Goal: Task Accomplishment & Management: Manage account settings

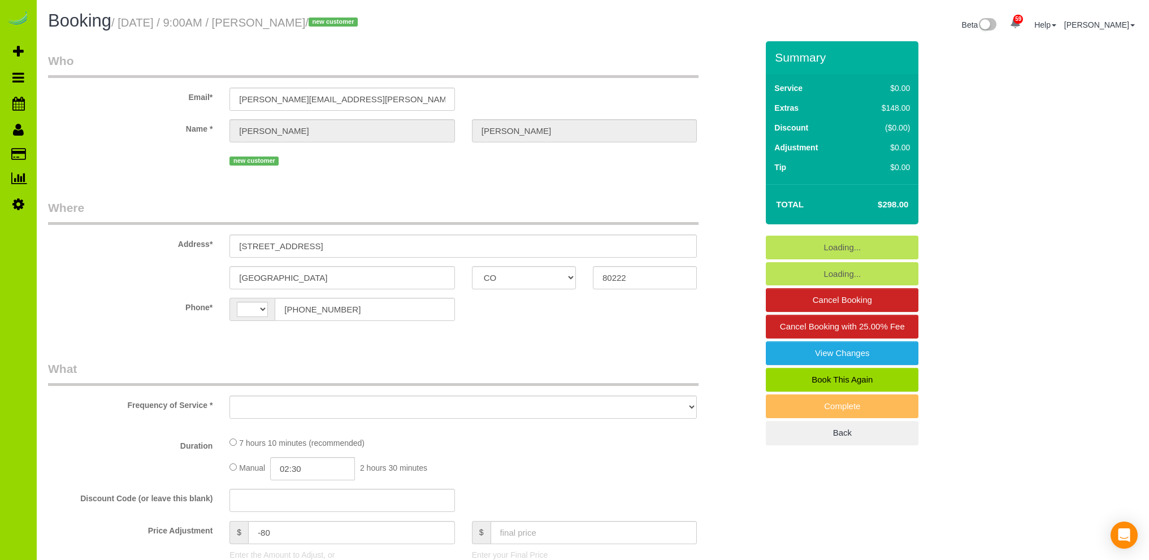
select select "CO"
select select "string:US"
select select "object:1222"
select select "string:fspay-e3b28e3f-4d7d-4298-aa4f-7a4ad299b38f"
select select "spot1"
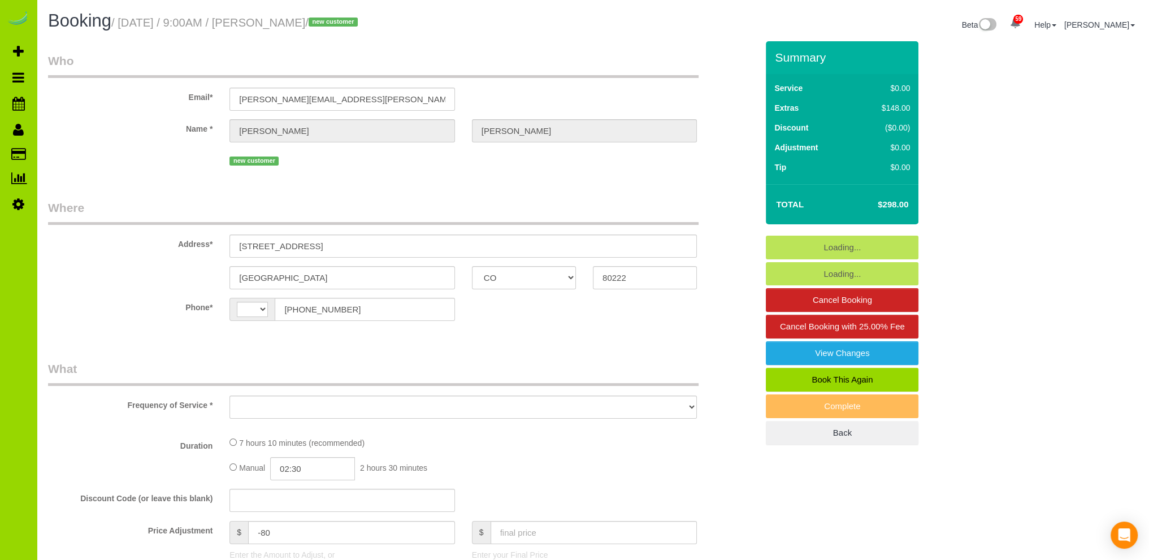
select select "number:69"
select select "number:4"
select select "number:11"
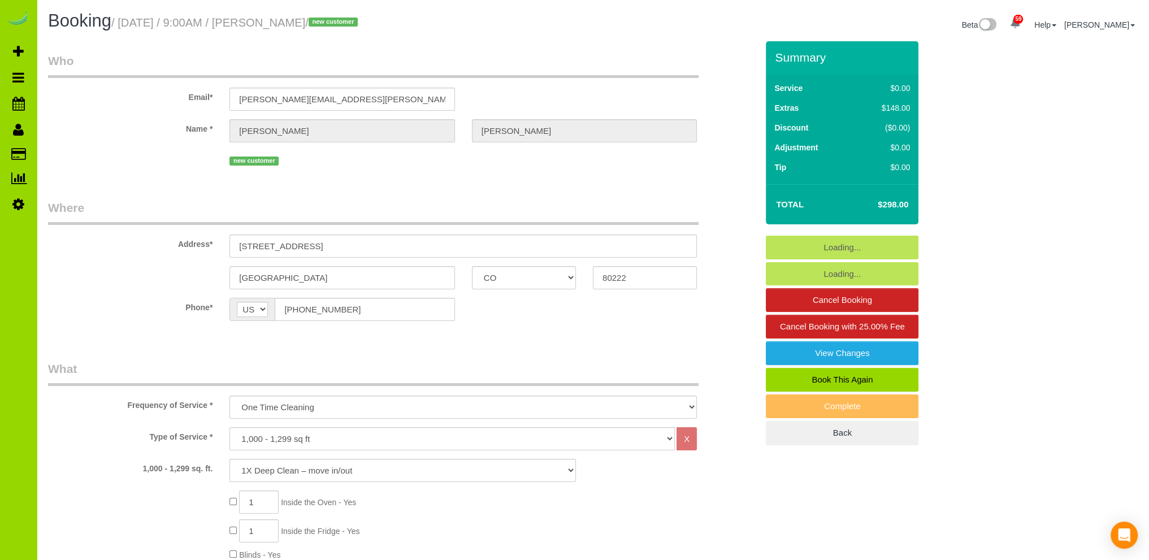
select select "object:1226"
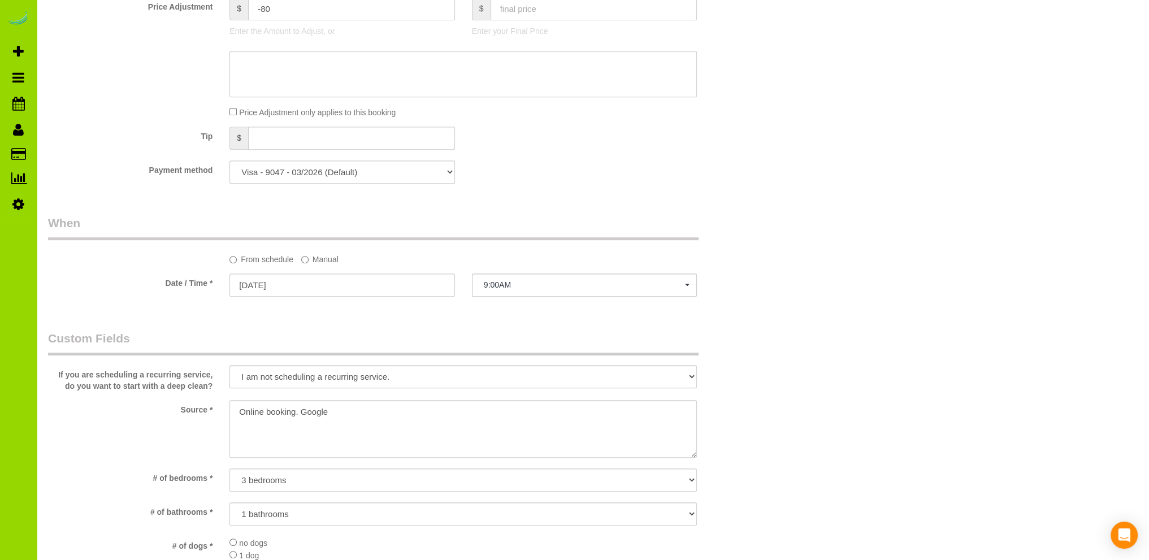
scroll to position [678, 0]
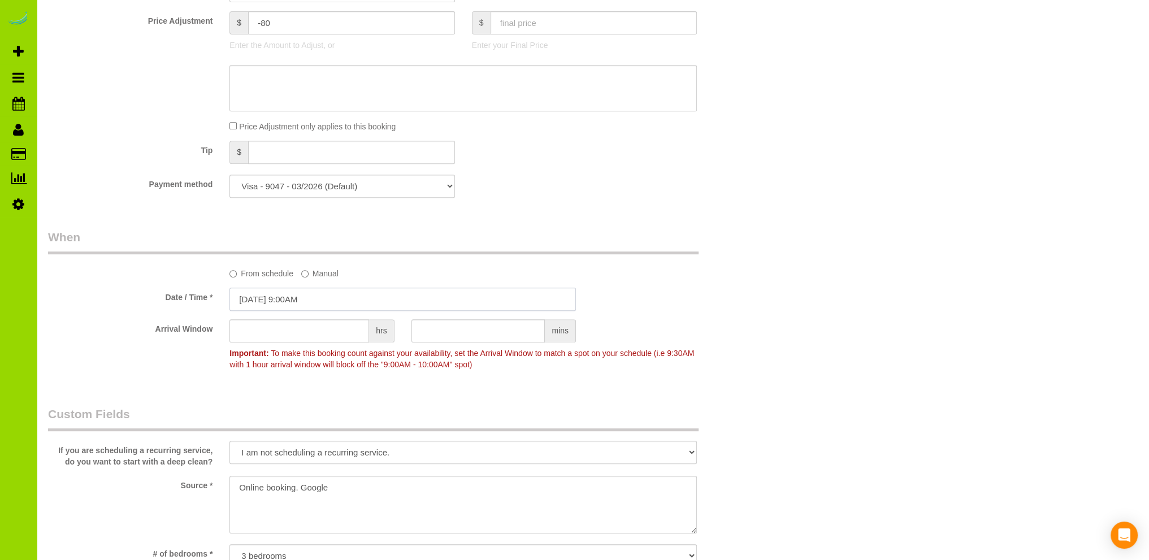
click at [282, 297] on input "09/09/2025 9:00AM" at bounding box center [402, 299] width 347 height 23
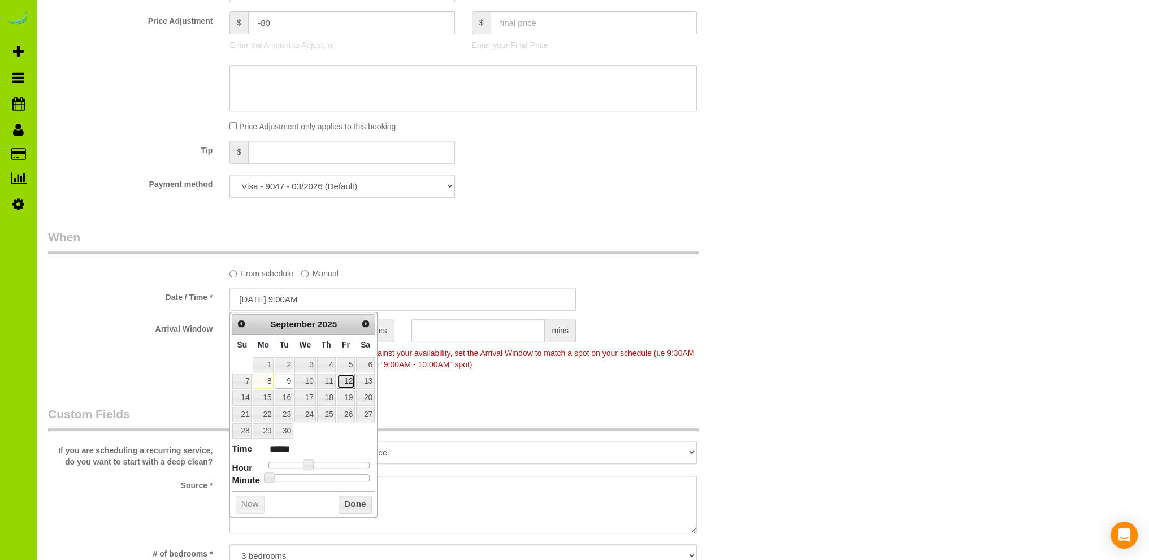
click at [349, 380] on link "12" at bounding box center [346, 381] width 18 height 15
type input "09/12/2025 9:00AM"
click at [354, 501] on button "Done" at bounding box center [355, 505] width 33 height 18
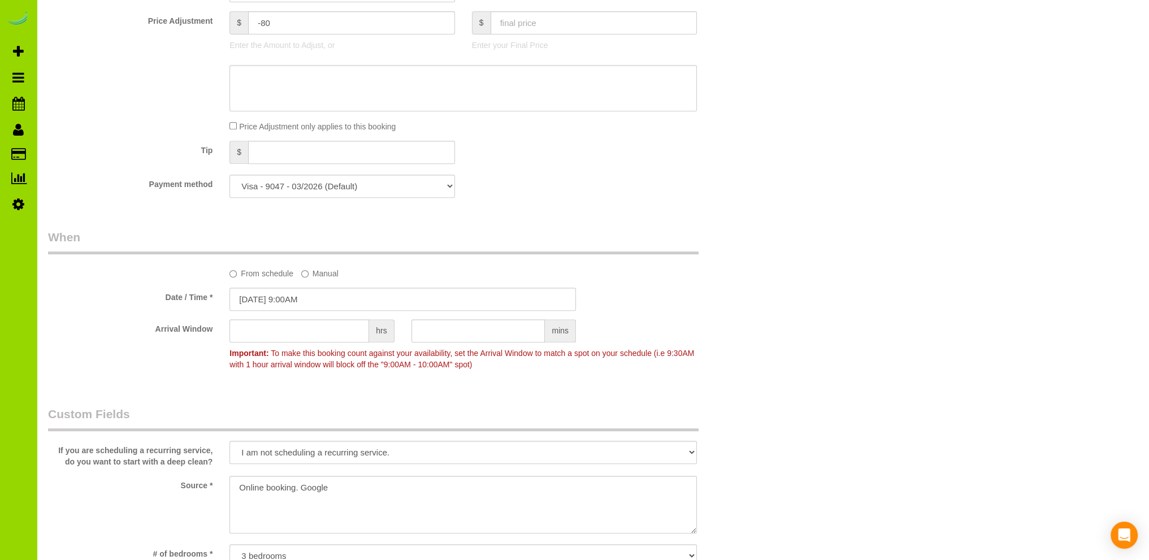
click at [513, 196] on div "Payment method Visa - 9047 - 03/2026 (Default) Add Credit Card ─────────────── …" at bounding box center [403, 186] width 726 height 23
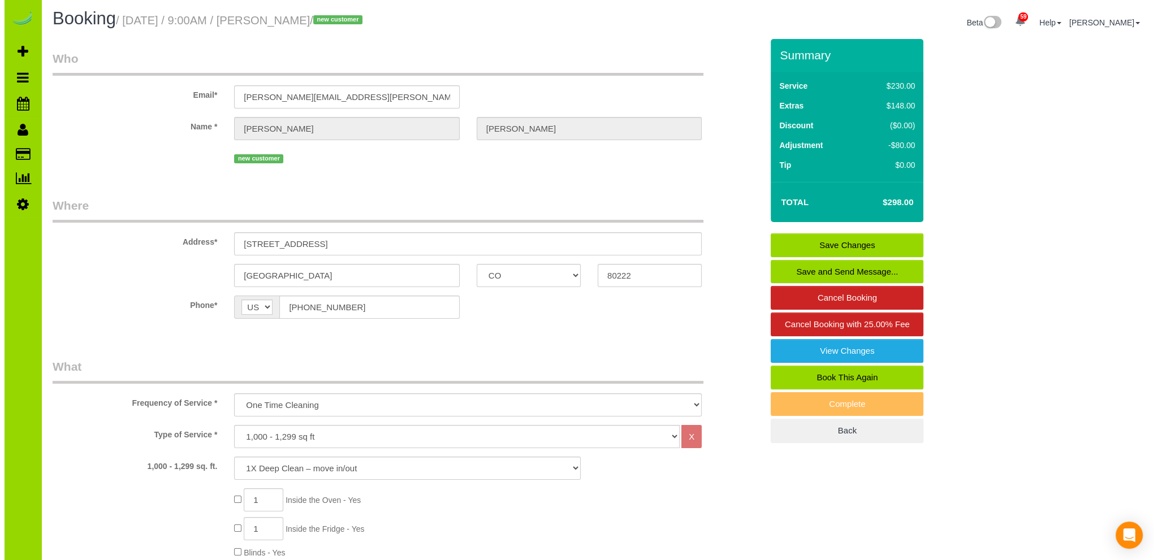
scroll to position [0, 0]
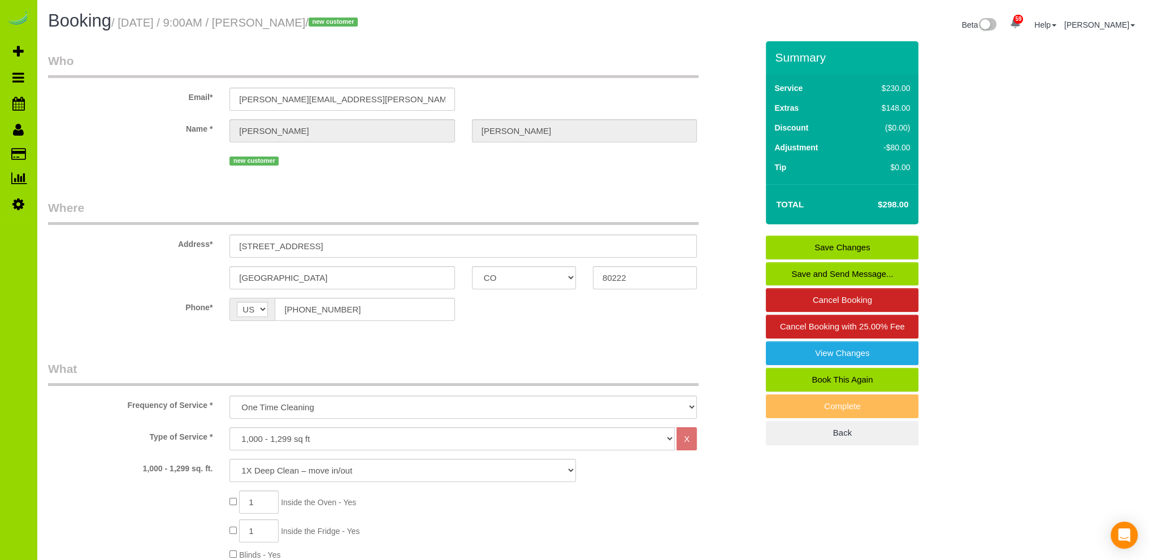
click at [843, 245] on link "Save Changes" at bounding box center [842, 248] width 153 height 24
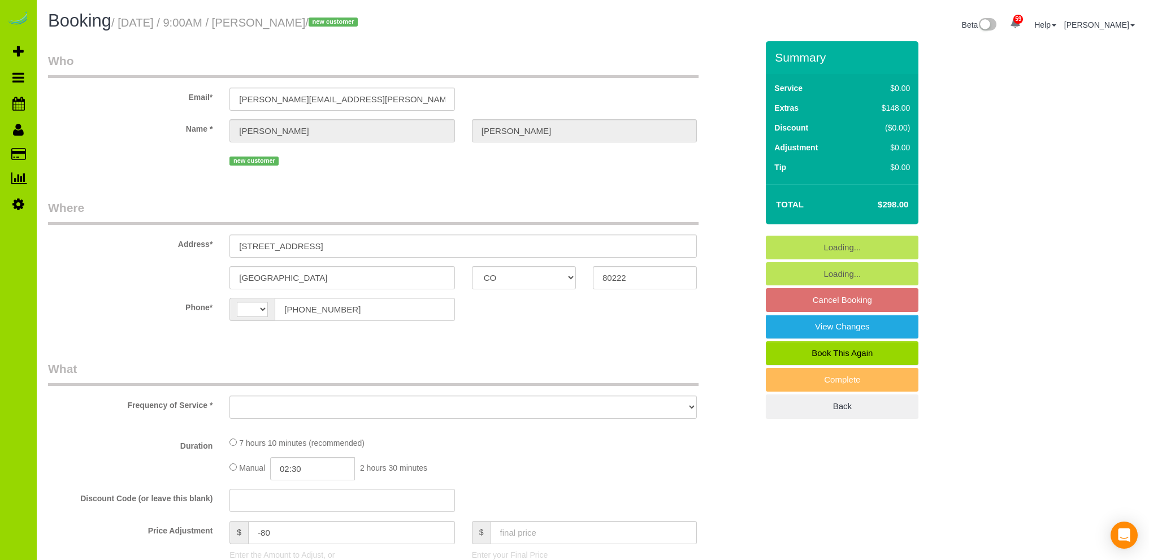
select select "CO"
select select "string:[GEOGRAPHIC_DATA]"
select select "object:1137"
select select "string:fspay-e3b28e3f-4d7d-4298-aa4f-7a4ad299b38f"
select select "number:69"
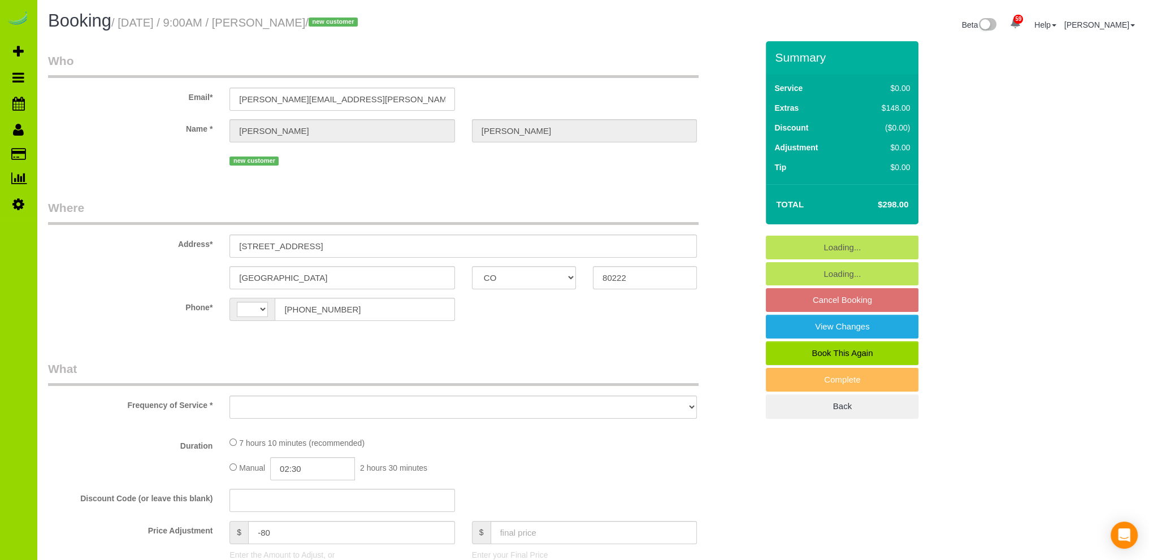
select select "number:4"
select select "number:11"
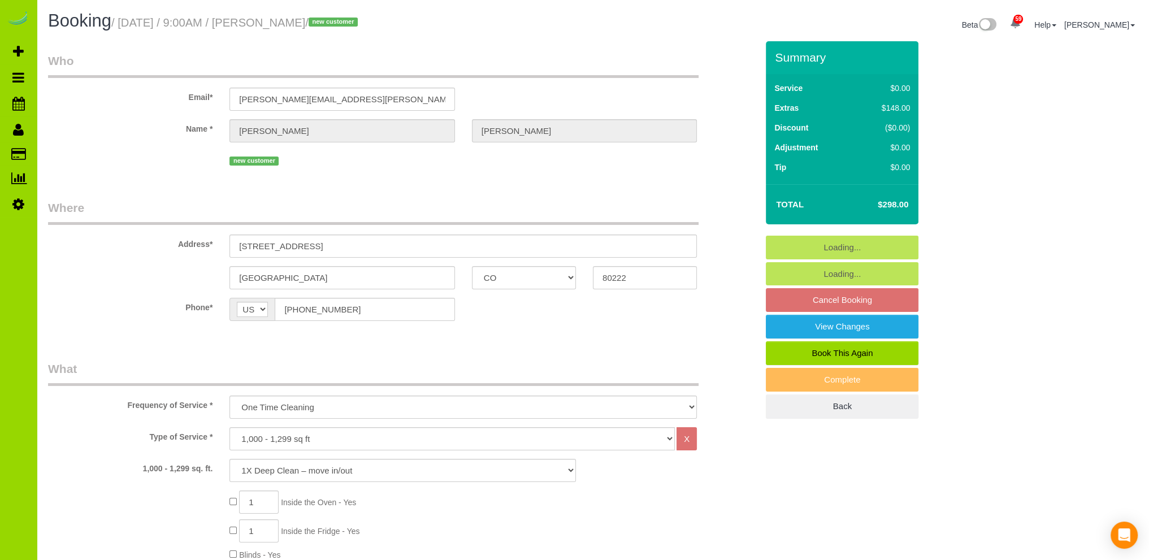
select select "object:1146"
select select "spot1"
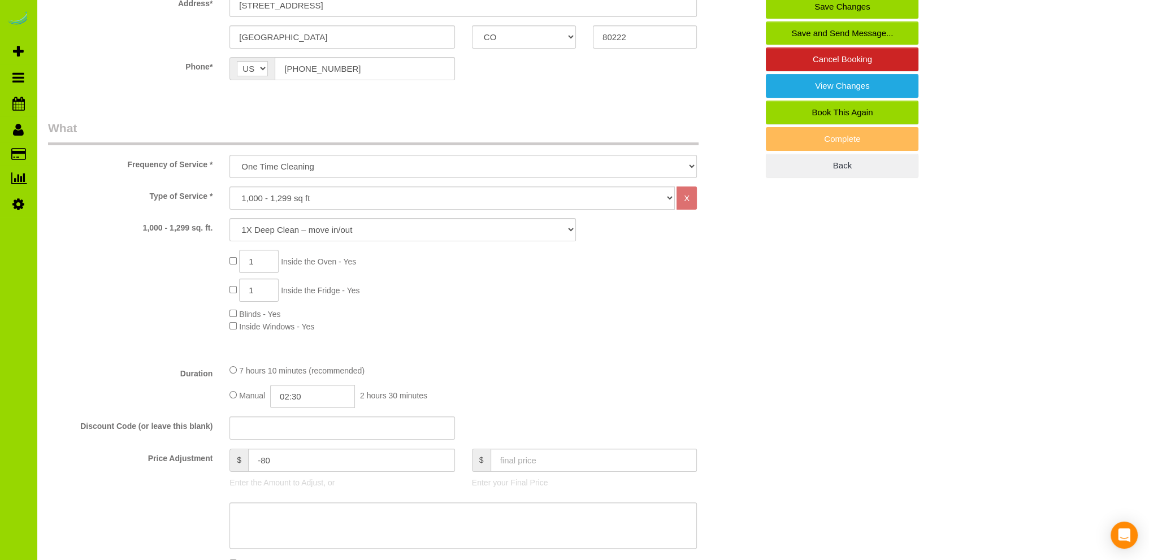
scroll to position [339, 0]
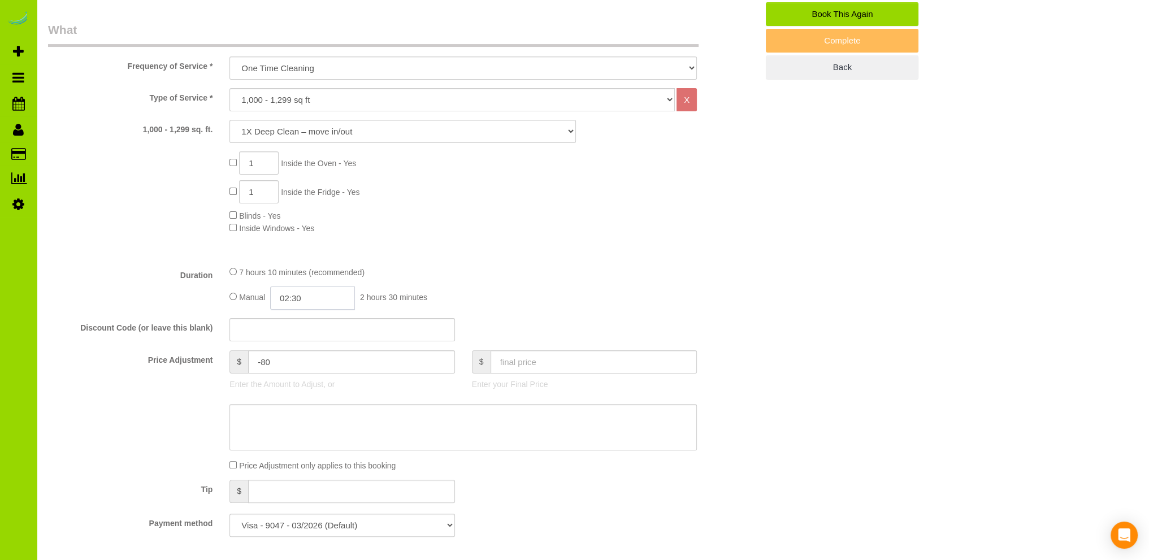
click at [299, 298] on input "02:30" at bounding box center [312, 298] width 85 height 23
type input "03:00"
click at [298, 349] on li "03:00" at bounding box center [300, 348] width 50 height 15
select select "spot6"
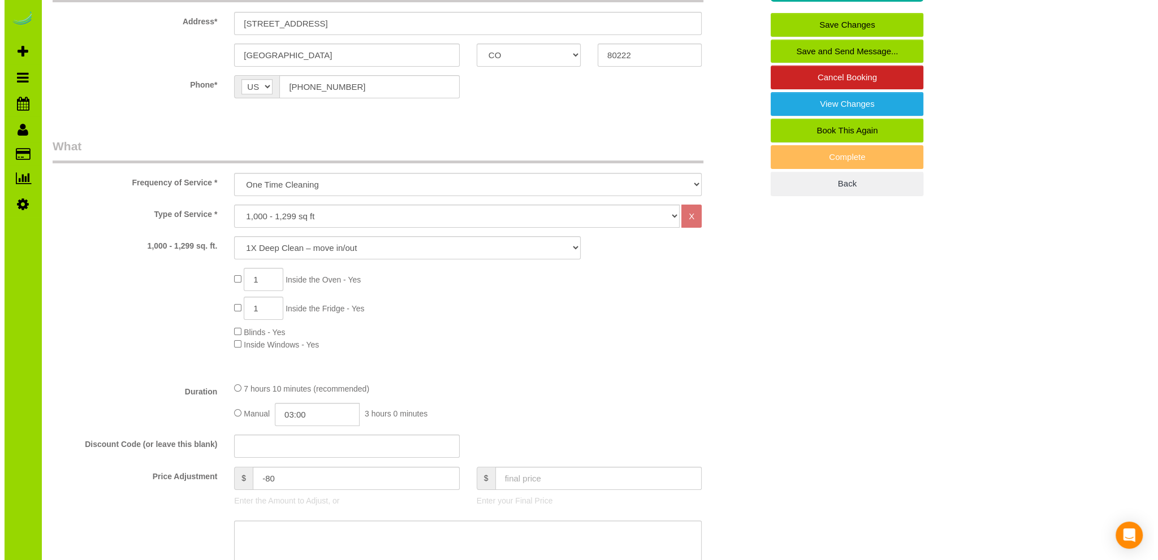
scroll to position [0, 0]
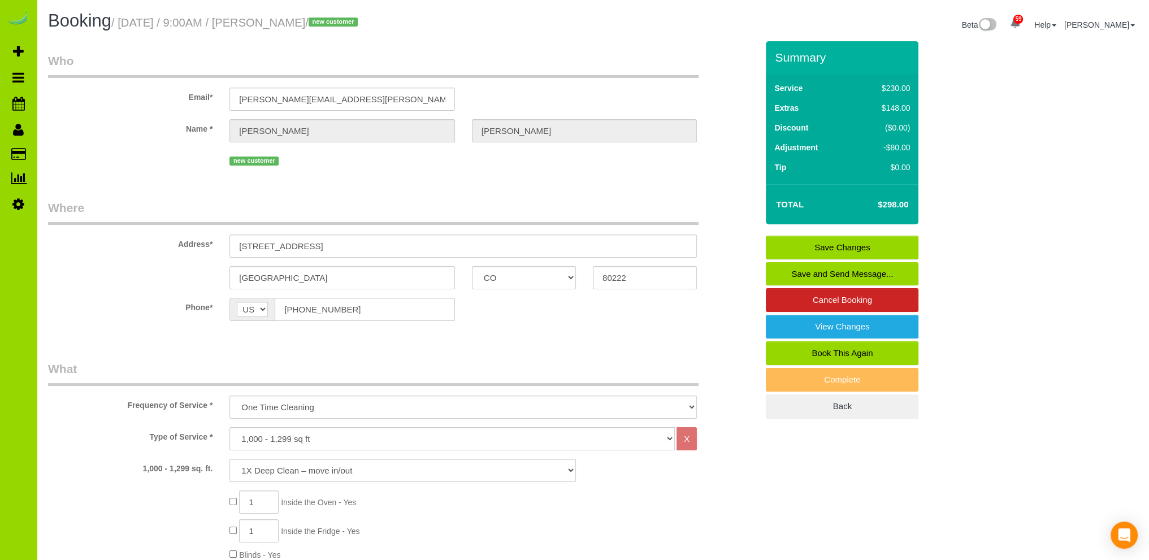
click at [826, 243] on link "Save Changes" at bounding box center [842, 248] width 153 height 24
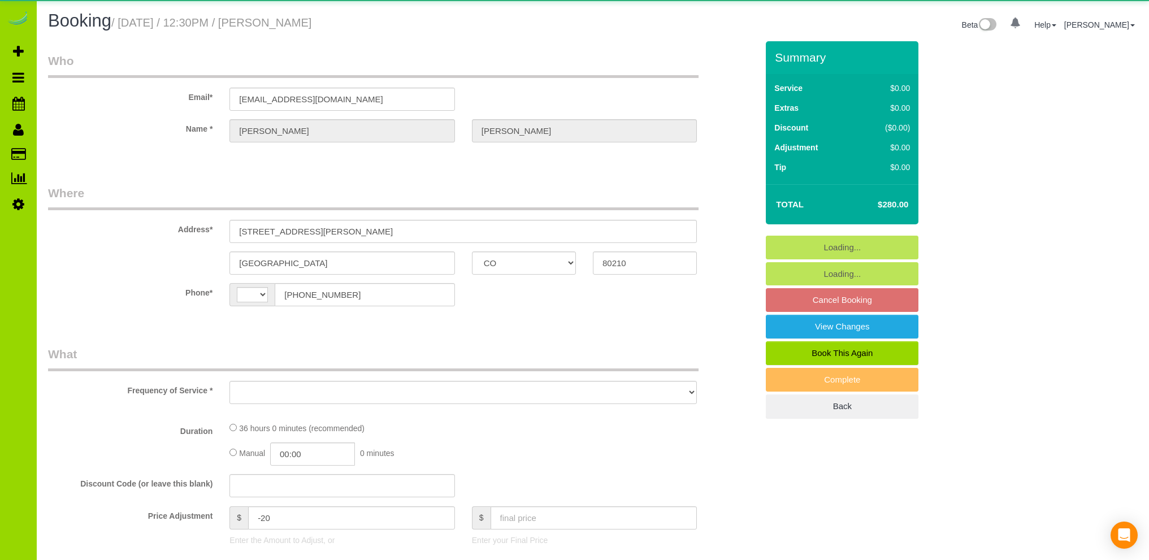
select select "CO"
select select "string:US"
select select "object:802"
select select "string:fspay-c77ad784-db84-491d-a0e9-5178b1eb532e"
select select "number:5"
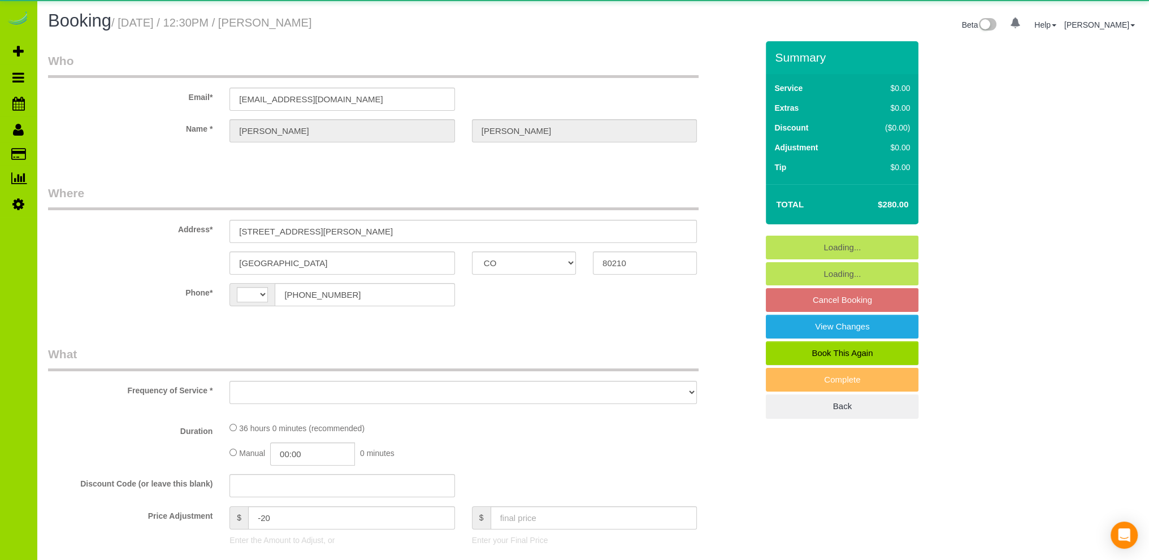
select select "number:18"
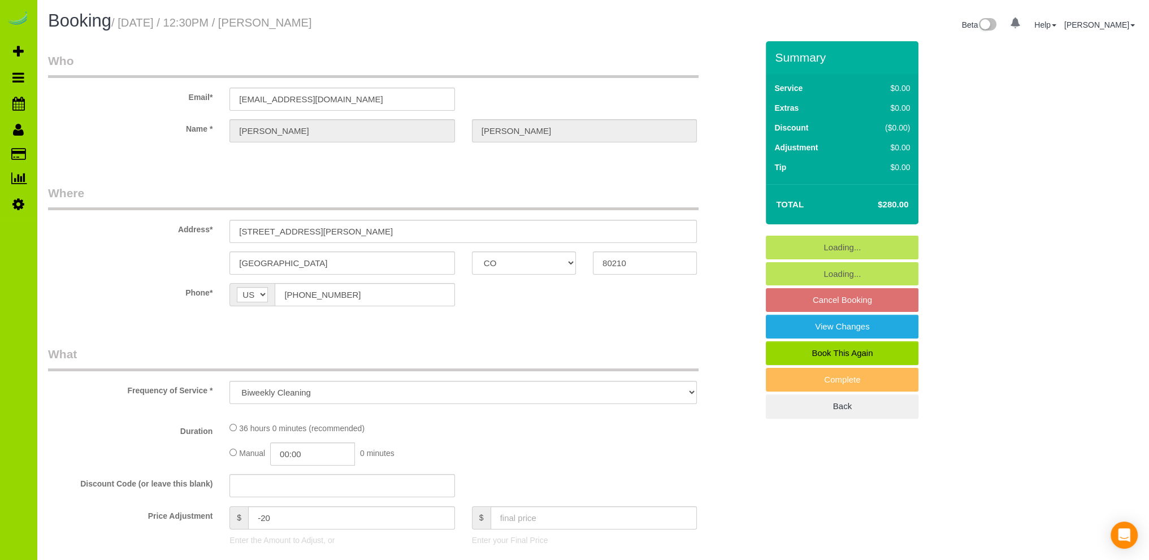
select select "object:1218"
select select "spot1"
select select "6"
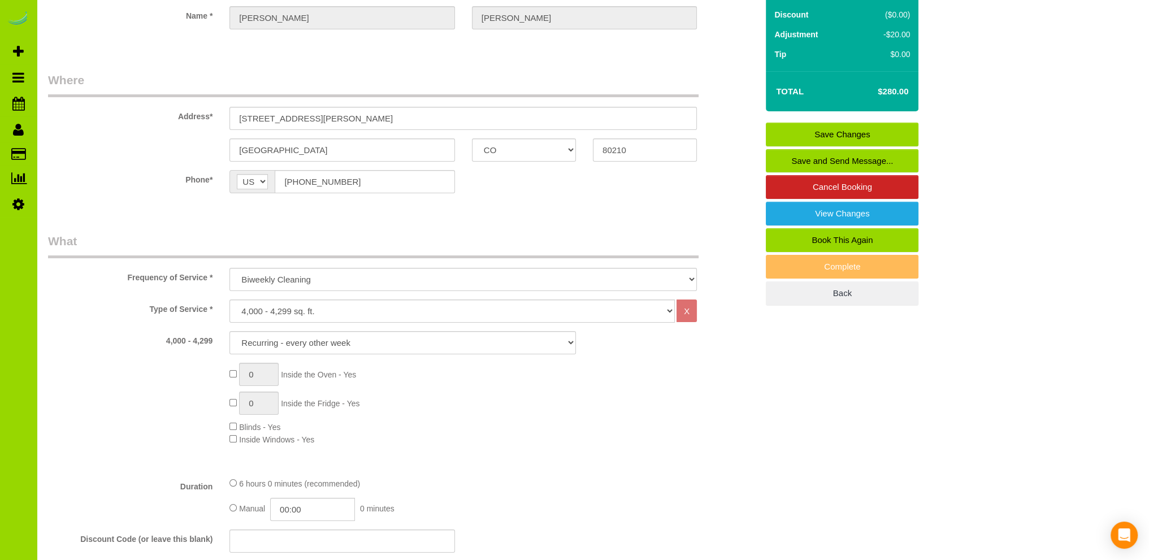
scroll to position [104, 0]
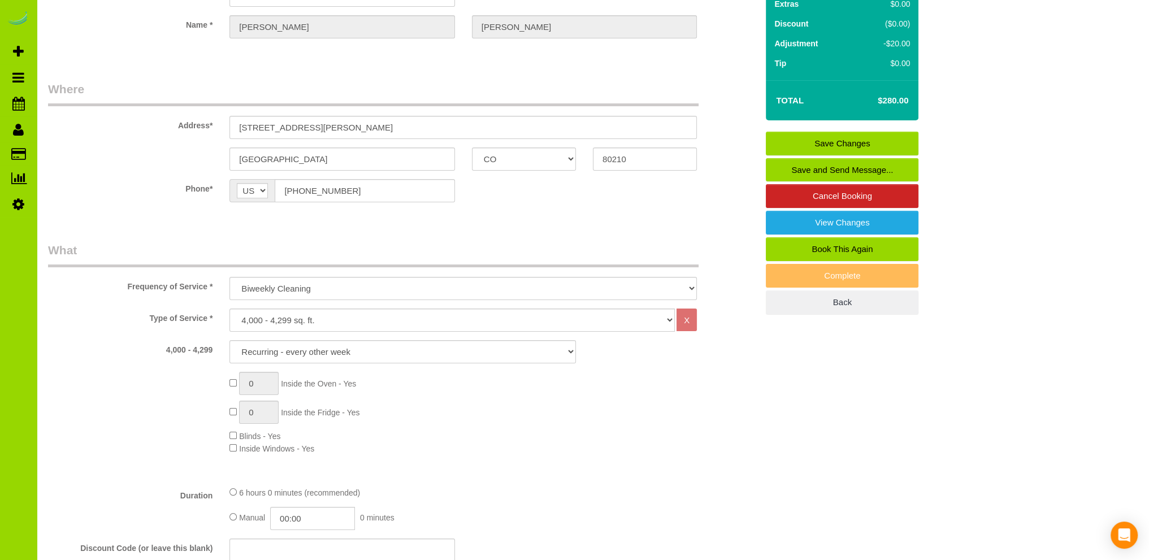
click at [109, 192] on label "Phone*" at bounding box center [130, 186] width 181 height 15
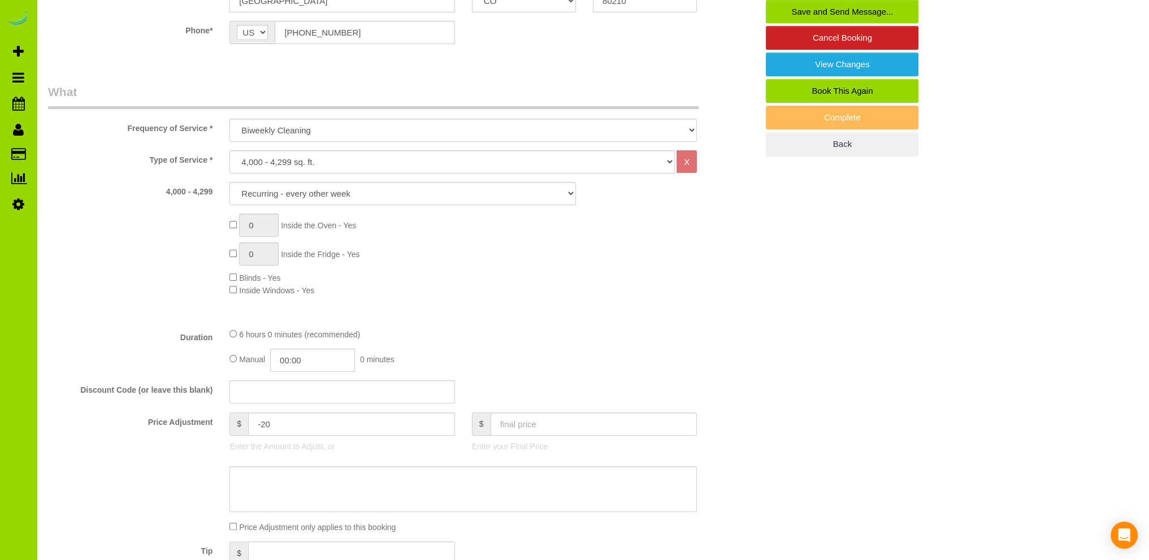
scroll to position [0, 0]
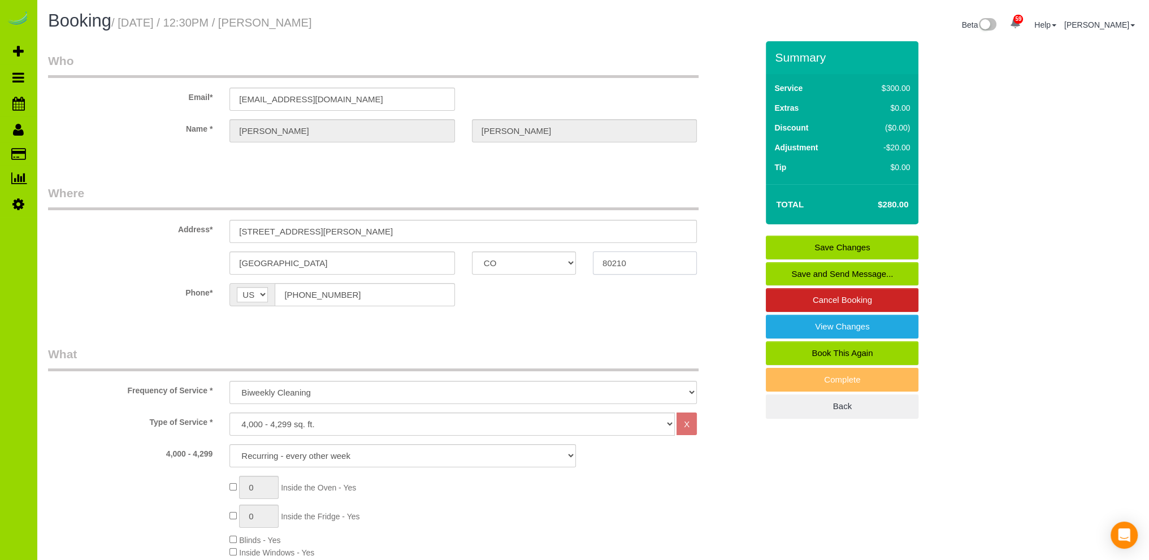
click at [129, 268] on div "Denver AK AL AR AZ CA CO CT DC DE FL GA HI IA ID IL IN KS KY LA MA MD ME MI MN …" at bounding box center [403, 263] width 726 height 23
click at [809, 319] on link "View Changes" at bounding box center [842, 327] width 153 height 24
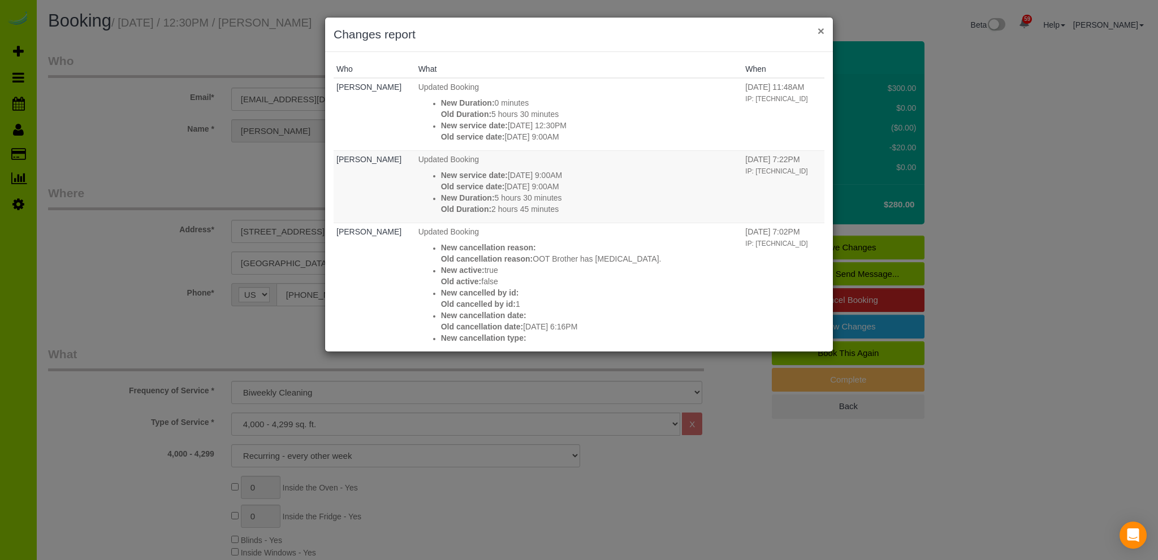
click at [822, 30] on button "×" at bounding box center [820, 31] width 7 height 12
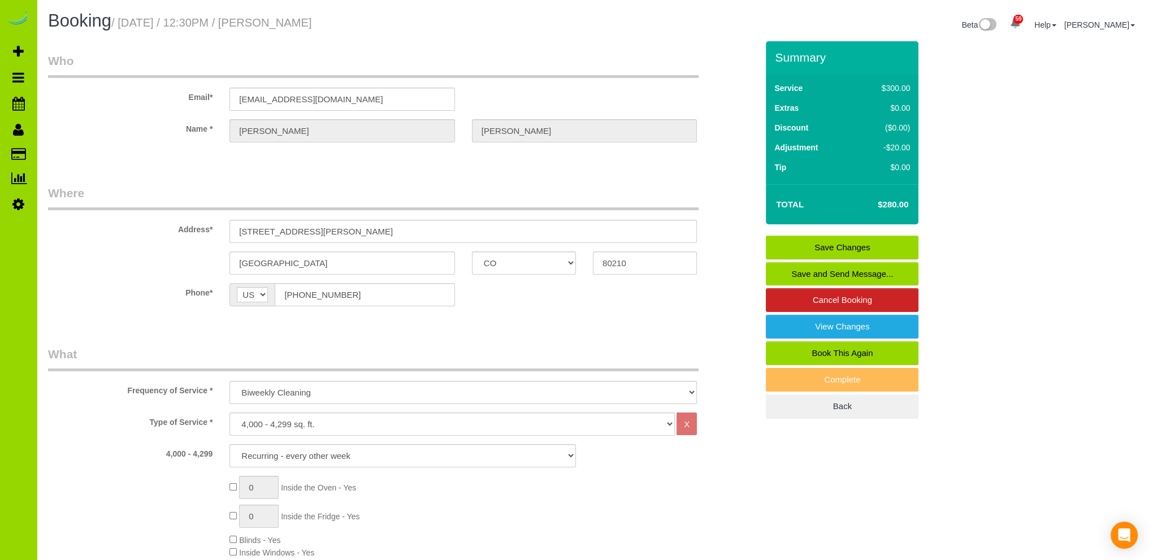
click at [816, 244] on link "Save Changes" at bounding box center [842, 248] width 153 height 24
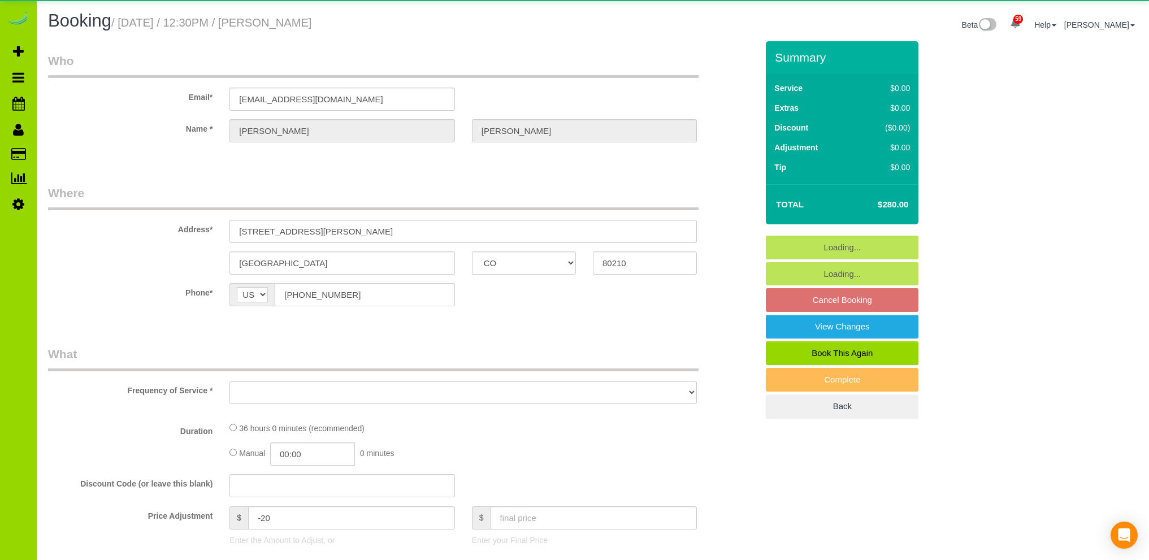
select select "CO"
select select "number:5"
select select "number:18"
select select "object:1152"
select select "string:fspay-c77ad784-db84-491d-a0e9-5178b1eb532e"
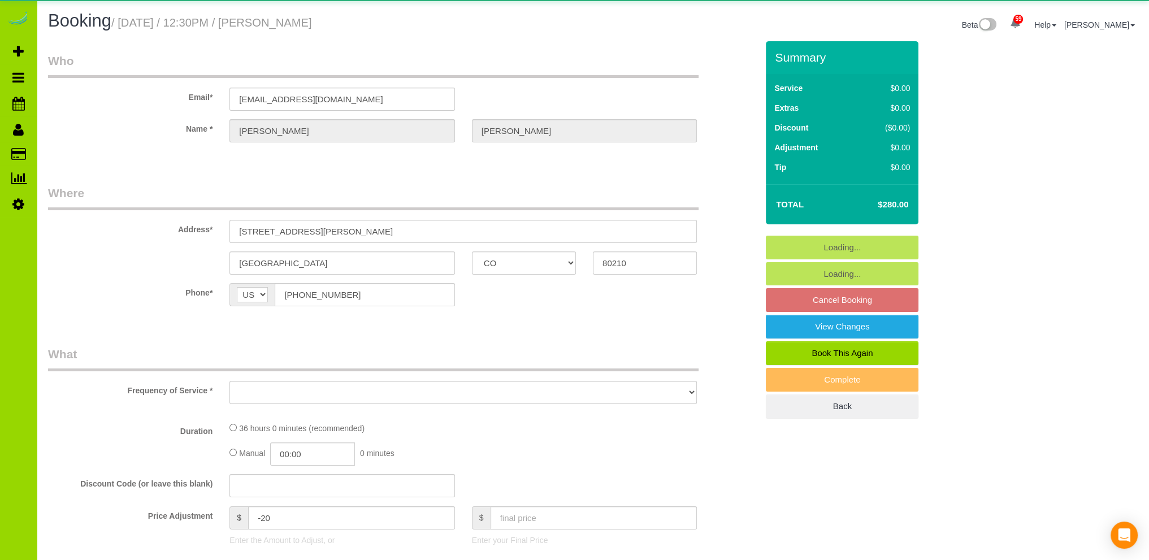
select select "spot1"
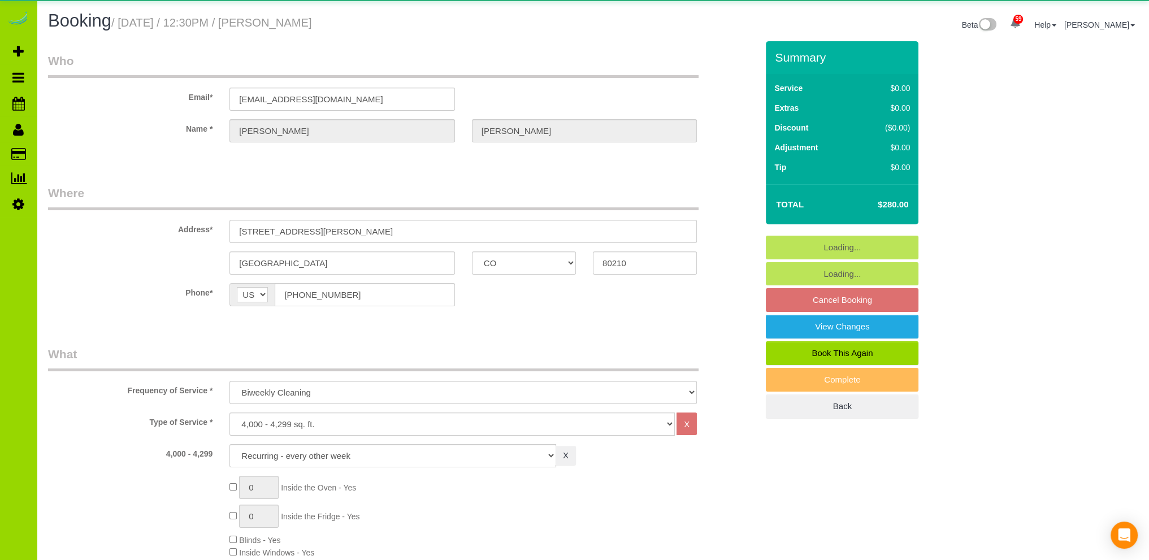
select select "6"
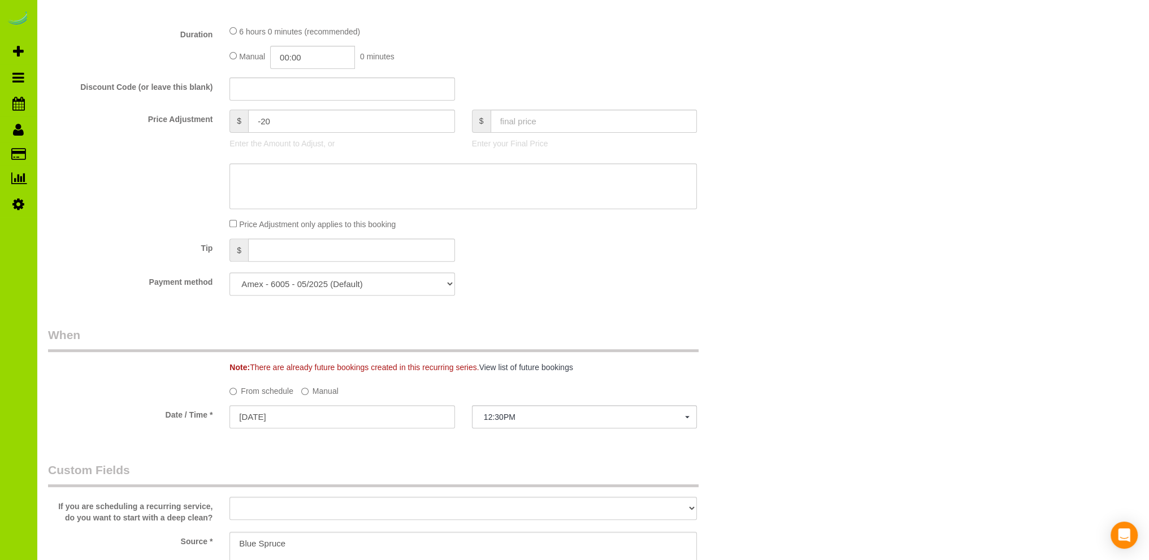
scroll to position [226, 0]
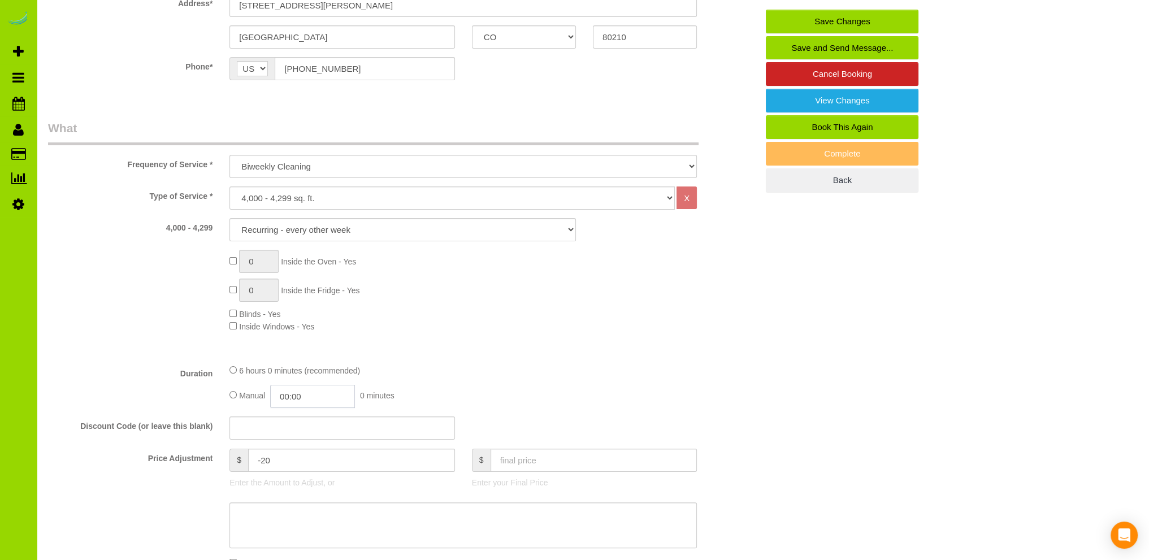
click at [310, 388] on input "00:00" at bounding box center [312, 396] width 85 height 23
type input "02:30"
click at [296, 488] on li "02:30" at bounding box center [300, 490] width 50 height 15
select select "spot6"
click at [314, 380] on div "6 hours 0 minutes (recommended) Manual 02:30 2 hours 30 minutes" at bounding box center [463, 386] width 484 height 44
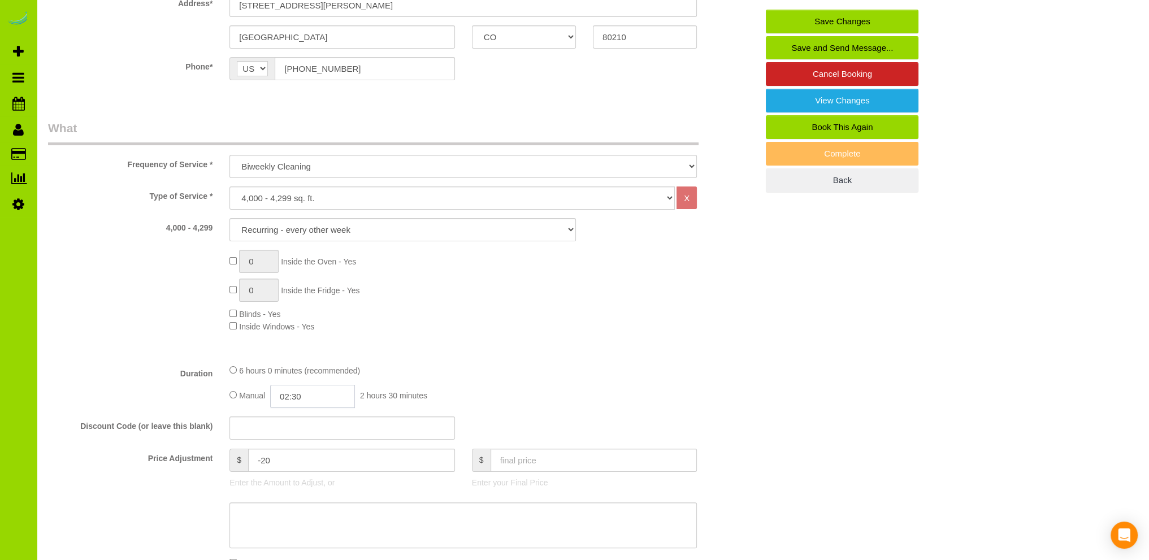
click at [317, 391] on input "02:30" at bounding box center [312, 396] width 85 height 23
type input "02:"
select select "spot11"
type input "02:4"
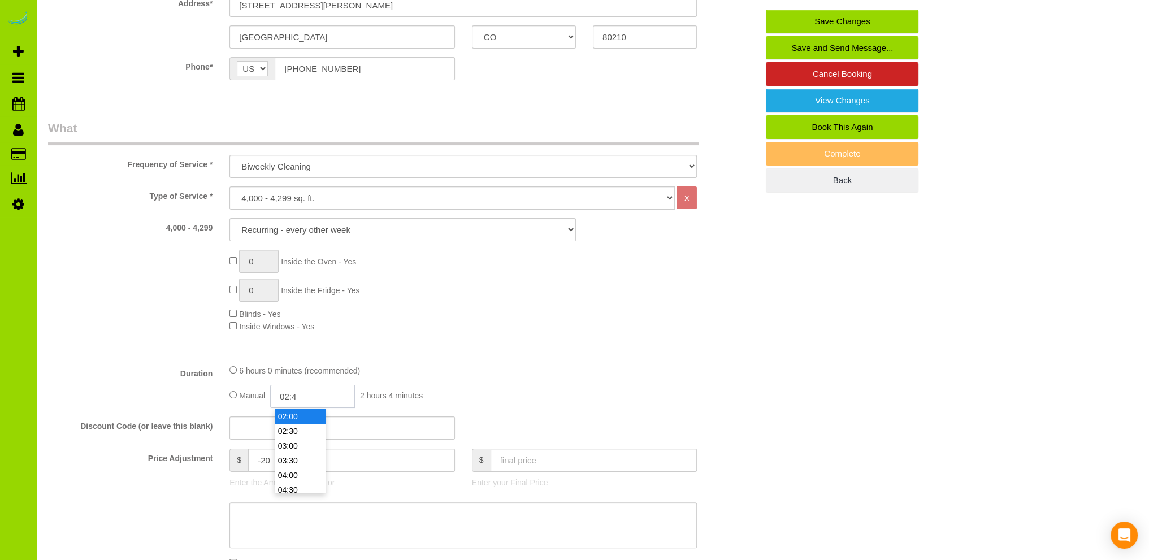
select select "spot16"
type input "02:45"
select select "spot21"
select select "spot26"
type input "02:45"
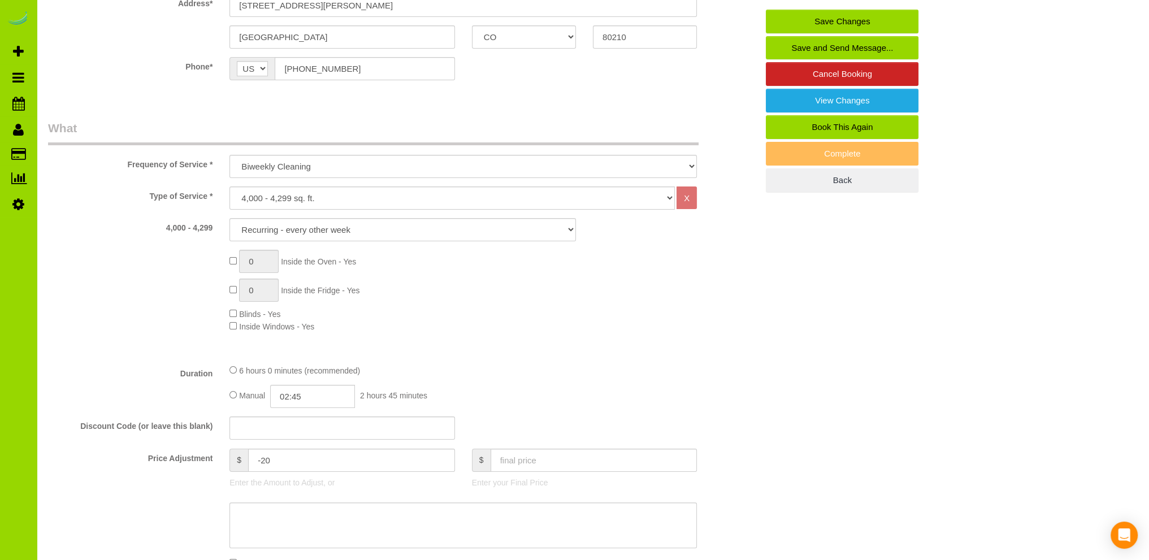
click at [540, 316] on div "0 Inside the Oven - Yes 0 Inside the Fridge - Yes Blinds - Yes Inside Windows -…" at bounding box center [493, 291] width 545 height 83
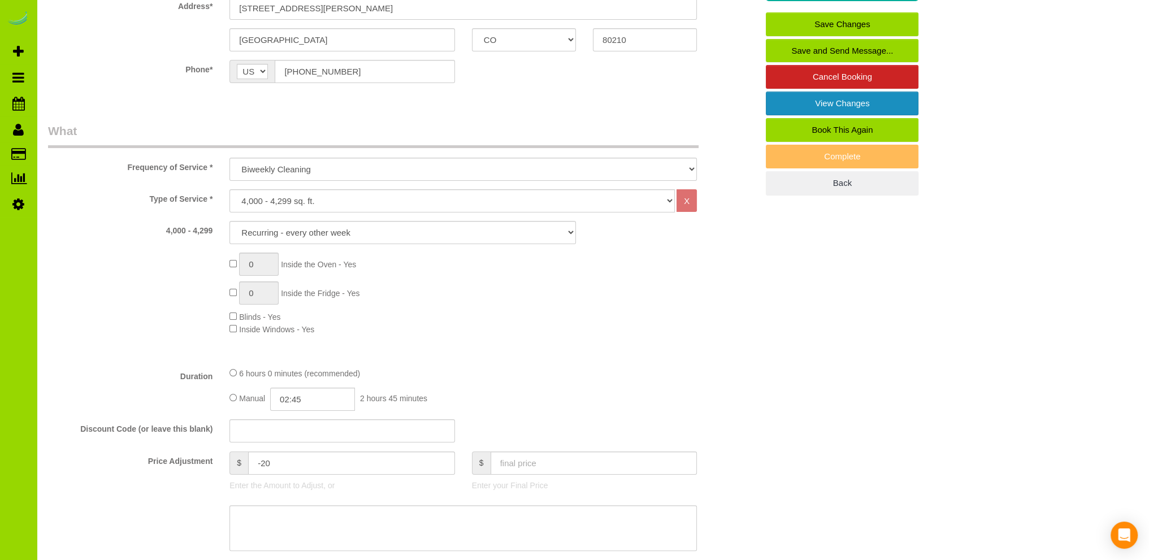
scroll to position [0, 0]
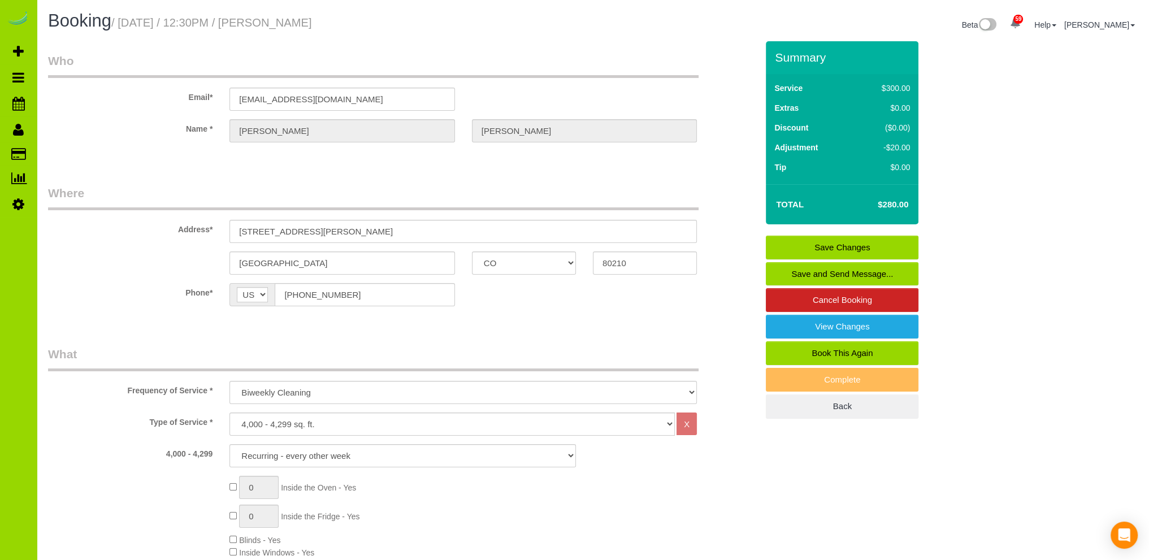
click at [815, 237] on link "Save Changes" at bounding box center [842, 248] width 153 height 24
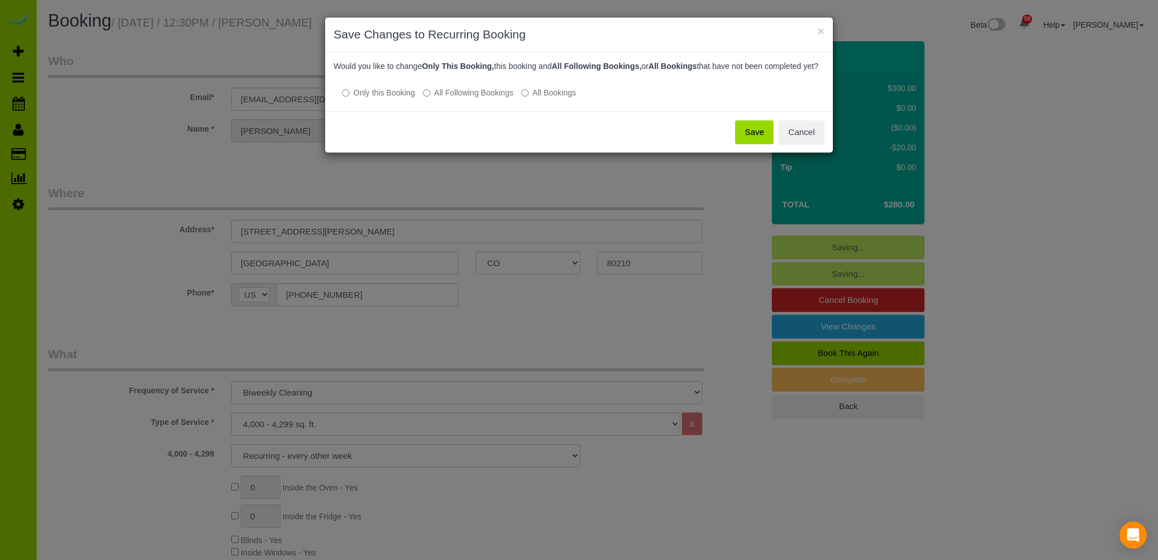
click at [747, 142] on button "Save" at bounding box center [754, 132] width 38 height 24
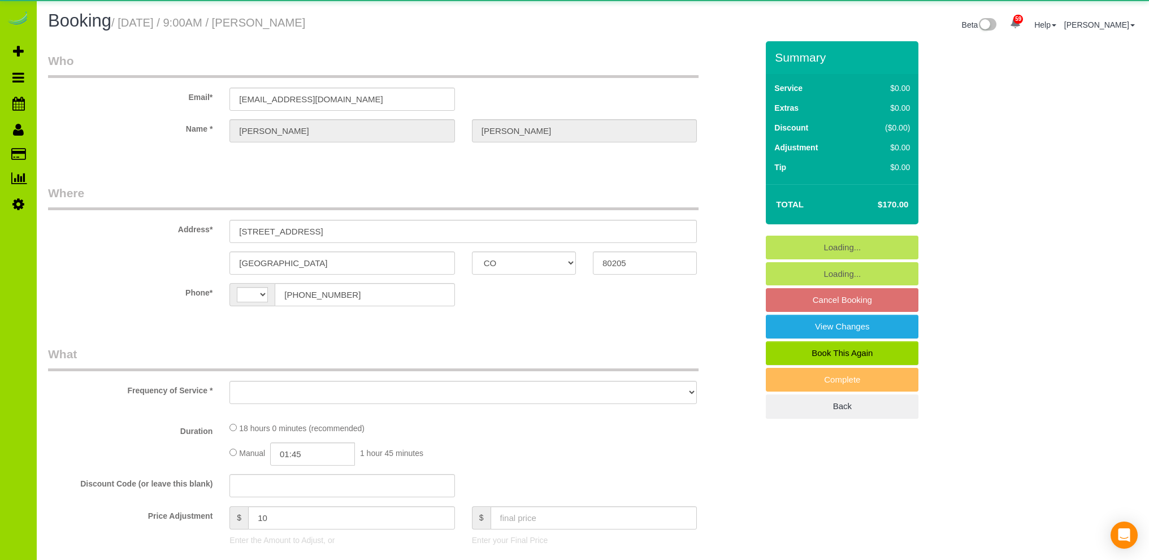
select select "CO"
select select "string:[GEOGRAPHIC_DATA]"
select select "object:1149"
select select "string:fspay-eded2d3c-448a-41d2-b58c-b477decc9c4e"
select select "6"
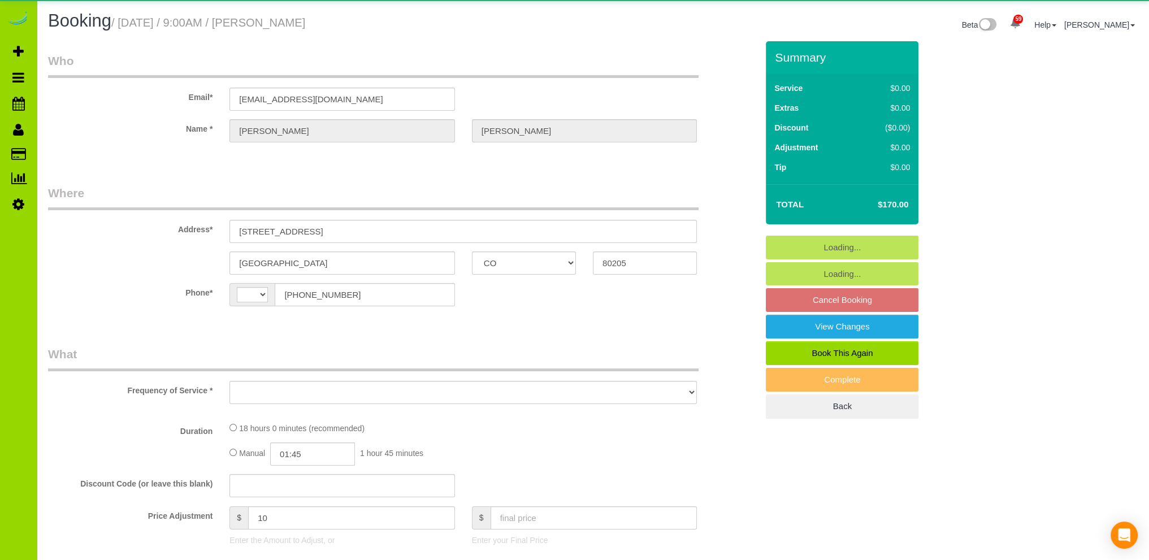
select select "spot1"
select select "number:4"
select select "number:14"
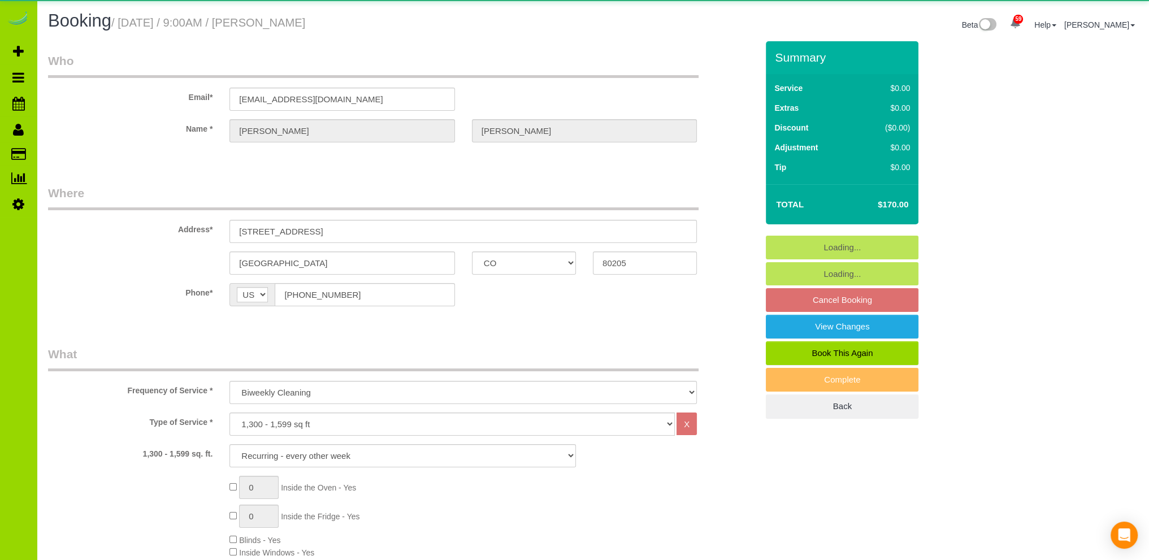
select select "6"
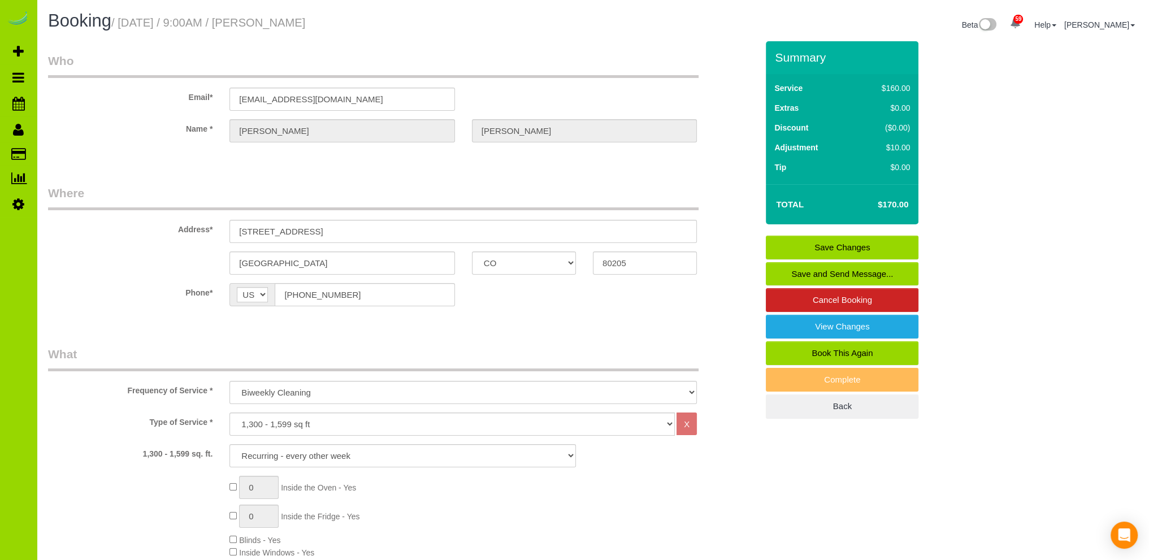
drag, startPoint x: 541, startPoint y: 328, endPoint x: 543, endPoint y: 317, distance: 10.9
click at [103, 150] on sui-booking-customer "Email* [EMAIL_ADDRESS][DOMAIN_NAME] Name * [PERSON_NAME]" at bounding box center [402, 103] width 709 height 101
